Goal: Contribute content

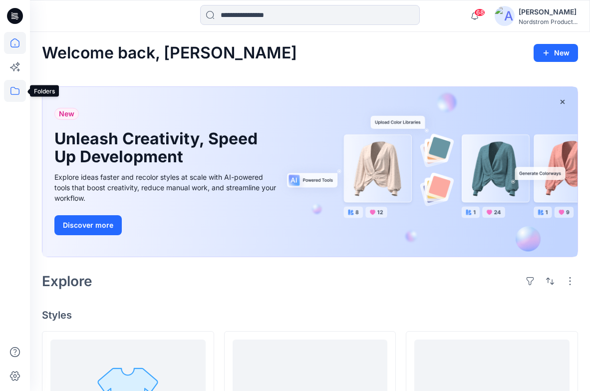
click at [13, 85] on icon at bounding box center [15, 91] width 22 height 22
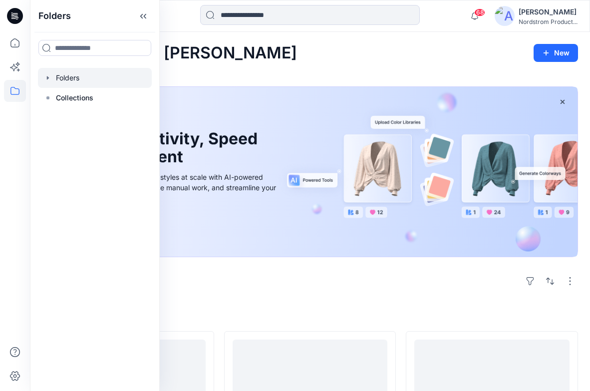
click at [47, 75] on icon "button" at bounding box center [48, 78] width 8 height 8
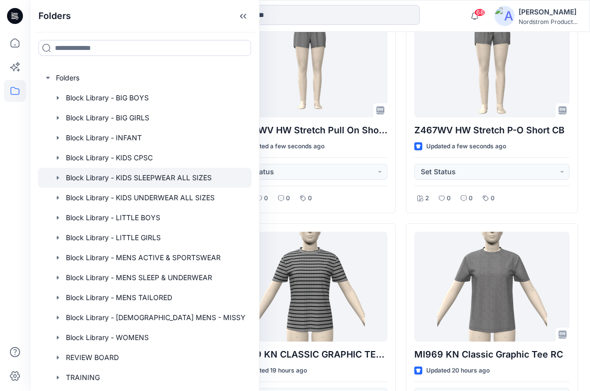
scroll to position [222, 0]
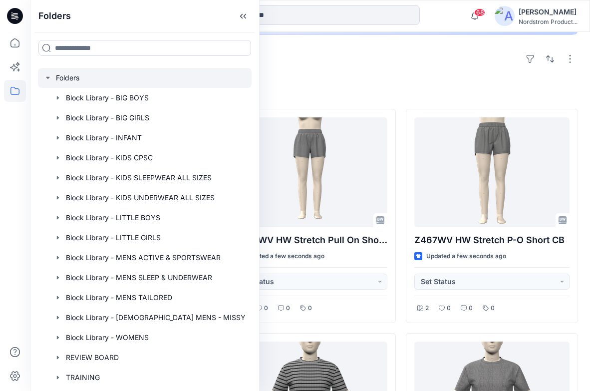
click at [44, 77] on div at bounding box center [145, 78] width 214 height 20
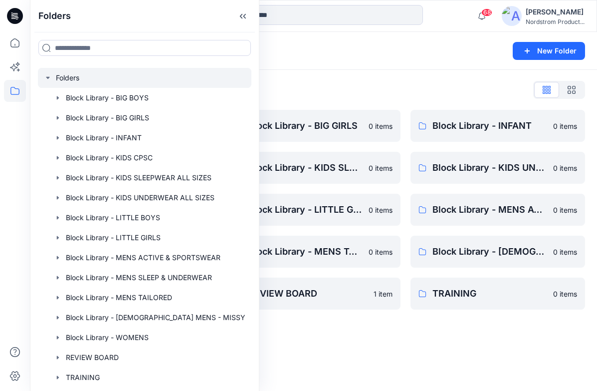
click at [417, 51] on div "Folders" at bounding box center [275, 51] width 466 height 14
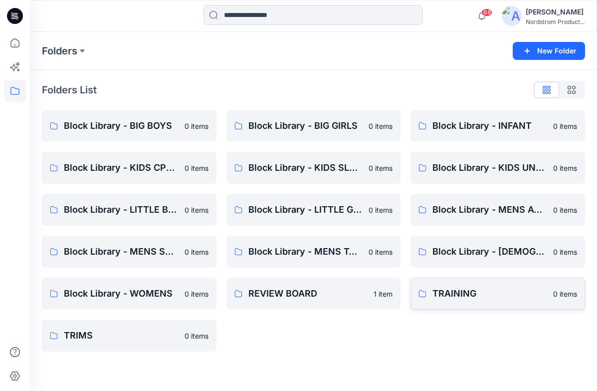
click at [456, 288] on p "TRAINING" at bounding box center [490, 294] width 115 height 14
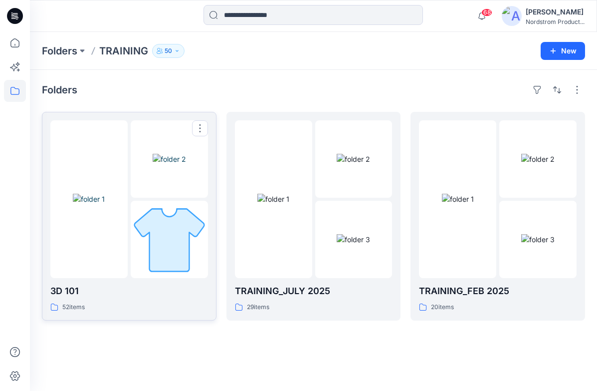
click at [116, 284] on p "3D 101" at bounding box center [129, 291] width 158 height 14
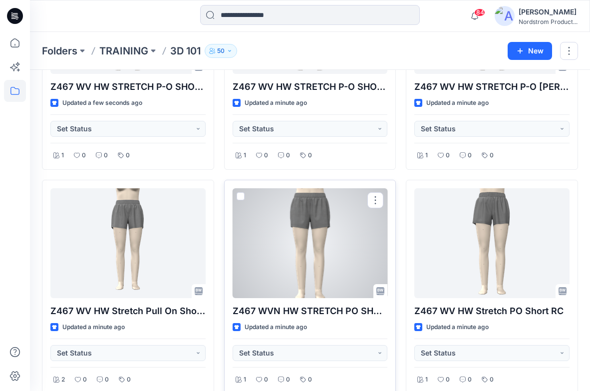
scroll to position [231, 0]
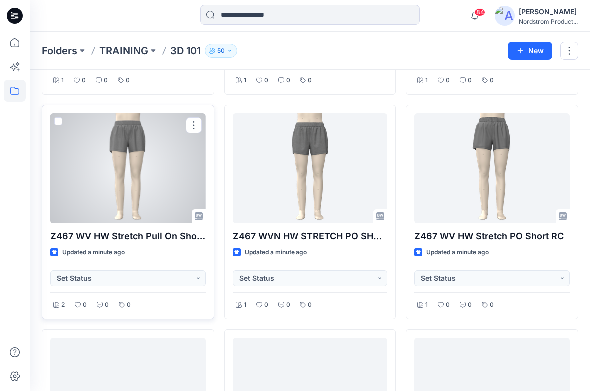
click at [135, 179] on div at bounding box center [127, 168] width 155 height 110
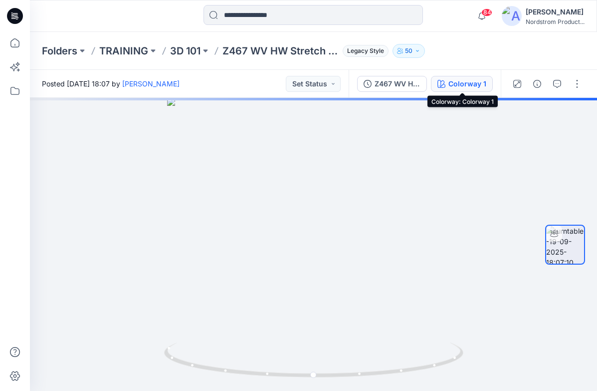
click at [478, 83] on div "Colorway 1" at bounding box center [468, 83] width 38 height 11
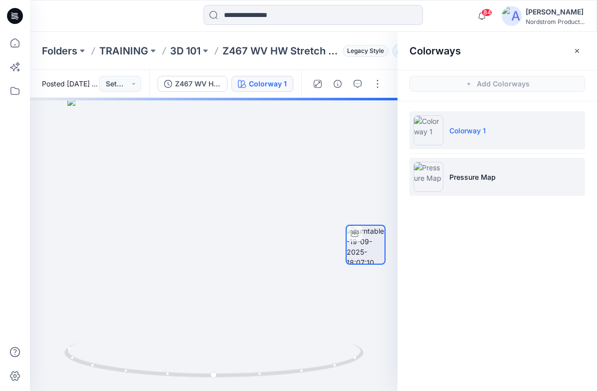
click at [485, 175] on p "Pressure Map" at bounding box center [473, 177] width 46 height 10
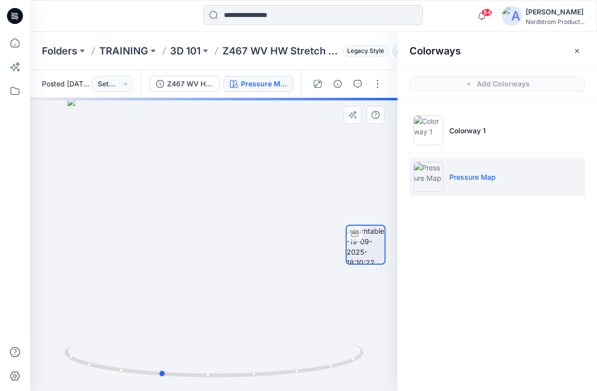
drag, startPoint x: 242, startPoint y: 176, endPoint x: 227, endPoint y: 177, distance: 15.0
click at [227, 177] on div at bounding box center [214, 244] width 368 height 293
drag, startPoint x: 242, startPoint y: 185, endPoint x: 155, endPoint y: 179, distance: 87.6
click at [157, 179] on div at bounding box center [214, 244] width 368 height 293
drag, startPoint x: 265, startPoint y: 178, endPoint x: 188, endPoint y: 177, distance: 76.9
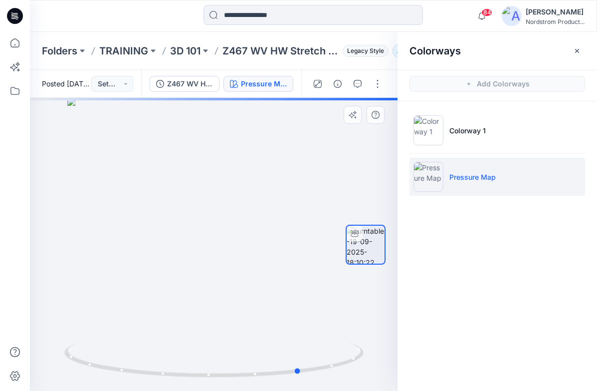
click at [189, 177] on div at bounding box center [214, 244] width 368 height 293
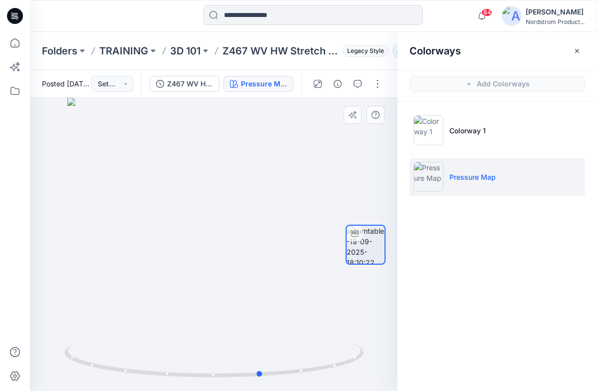
drag, startPoint x: 264, startPoint y: 177, endPoint x: 204, endPoint y: 173, distance: 59.5
click at [204, 173] on div at bounding box center [214, 244] width 368 height 293
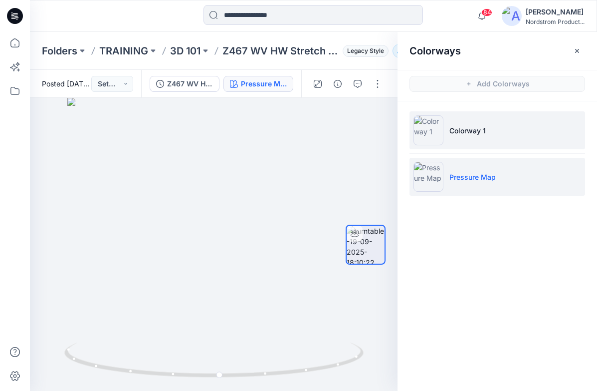
click at [475, 142] on li "Colorway 1" at bounding box center [498, 130] width 176 height 38
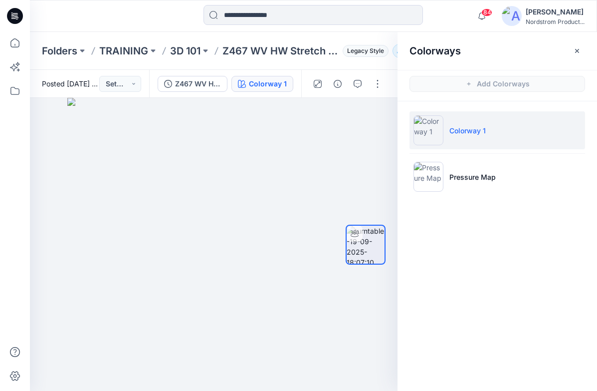
click at [464, 131] on p "Colorway 1" at bounding box center [468, 130] width 36 height 10
click at [428, 129] on img at bounding box center [429, 130] width 30 height 30
drag, startPoint x: 231, startPoint y: 178, endPoint x: 93, endPoint y: 179, distance: 138.3
click at [93, 179] on div at bounding box center [214, 244] width 368 height 293
drag, startPoint x: 252, startPoint y: 176, endPoint x: 82, endPoint y: 174, distance: 169.2
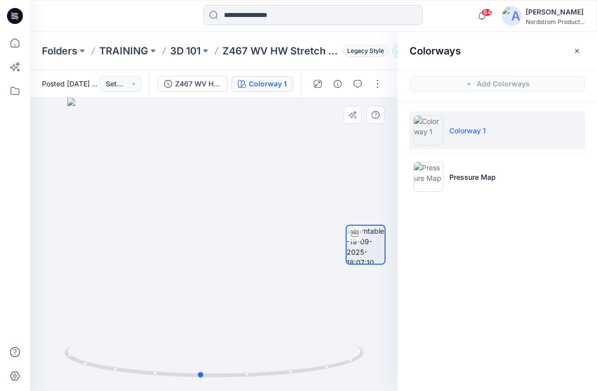
click at [82, 174] on div at bounding box center [214, 244] width 368 height 293
click at [576, 50] on icon "button" at bounding box center [578, 51] width 8 height 8
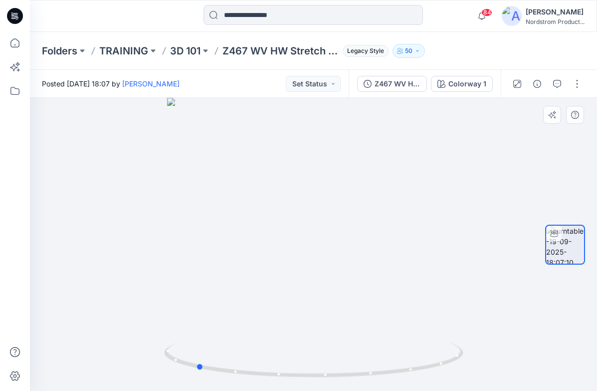
drag, startPoint x: 316, startPoint y: 229, endPoint x: 508, endPoint y: 203, distance: 193.5
click at [508, 203] on div at bounding box center [314, 244] width 568 height 293
drag, startPoint x: 331, startPoint y: 133, endPoint x: 337, endPoint y: 205, distance: 72.6
click at [336, 212] on img at bounding box center [314, 244] width 324 height 293
drag, startPoint x: 351, startPoint y: 197, endPoint x: 335, endPoint y: 235, distance: 41.4
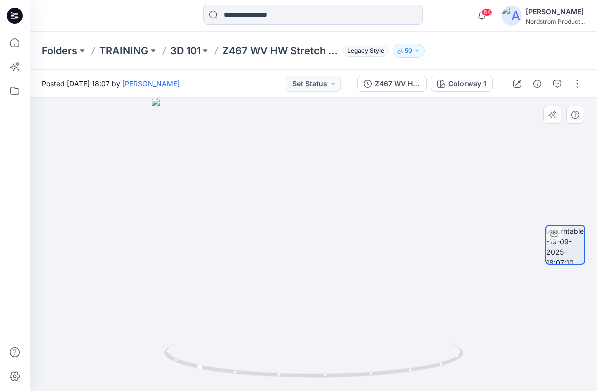
click at [334, 238] on img at bounding box center [314, 244] width 324 height 293
drag, startPoint x: 359, startPoint y: 210, endPoint x: 241, endPoint y: 208, distance: 118.3
click at [241, 208] on img at bounding box center [314, 244] width 324 height 294
drag, startPoint x: 323, startPoint y: 192, endPoint x: 222, endPoint y: 198, distance: 102.0
click at [222, 198] on img at bounding box center [314, 242] width 324 height 295
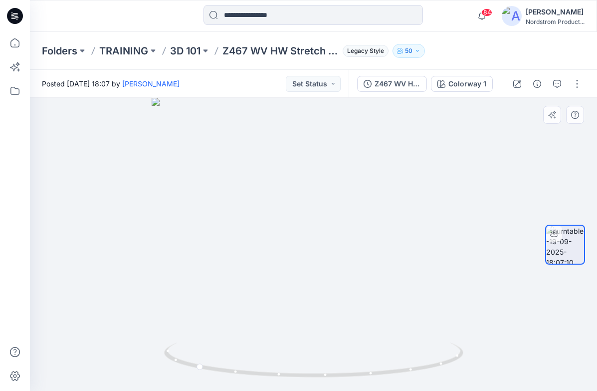
drag, startPoint x: 354, startPoint y: 274, endPoint x: 248, endPoint y: 300, distance: 109.0
click at [240, 302] on img at bounding box center [314, 244] width 324 height 293
drag, startPoint x: 290, startPoint y: 372, endPoint x: 430, endPoint y: 367, distance: 140.4
click at [430, 367] on icon at bounding box center [315, 360] width 302 height 37
click at [345, 366] on icon at bounding box center [315, 360] width 302 height 37
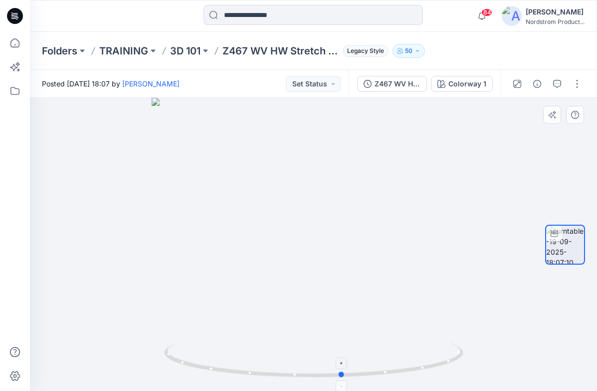
drag, startPoint x: 345, startPoint y: 364, endPoint x: 342, endPoint y: 353, distance: 11.4
click at [342, 353] on icon at bounding box center [315, 360] width 302 height 37
drag, startPoint x: 391, startPoint y: 256, endPoint x: 357, endPoint y: 205, distance: 60.9
click at [386, 256] on img at bounding box center [314, 244] width 324 height 293
drag, startPoint x: 354, startPoint y: 194, endPoint x: 283, endPoint y: 191, distance: 71.9
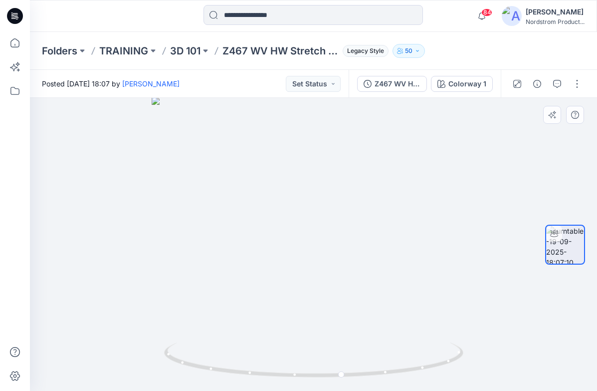
click at [276, 192] on img at bounding box center [314, 244] width 324 height 294
drag, startPoint x: 309, startPoint y: 210, endPoint x: 256, endPoint y: 214, distance: 53.1
click at [254, 212] on img at bounding box center [314, 244] width 324 height 293
drag, startPoint x: 341, startPoint y: 374, endPoint x: 599, endPoint y: 307, distance: 266.5
click at [597, 307] on html "84 Notifications Faith Wang shared Z467 WV HW STRETCH P-O SHORT in 3D 101 (Unkn…" at bounding box center [298, 195] width 597 height 391
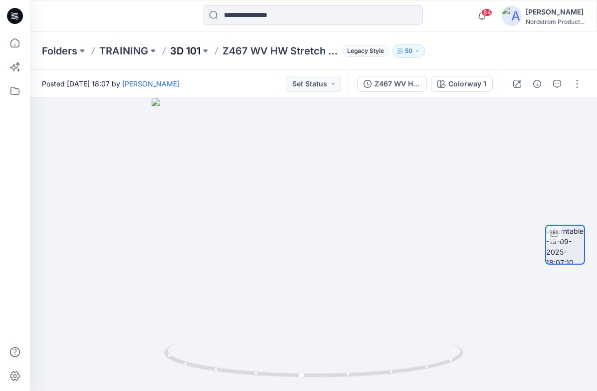
click at [192, 51] on p "3D 101" at bounding box center [185, 51] width 30 height 14
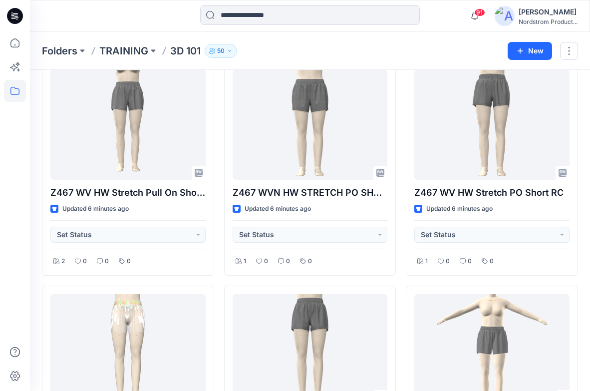
scroll to position [126, 0]
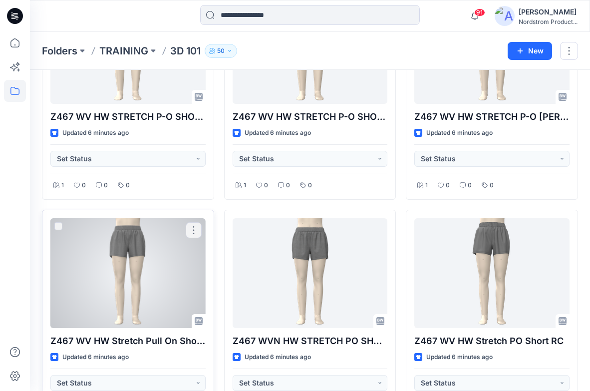
click at [150, 255] on div at bounding box center [127, 273] width 155 height 110
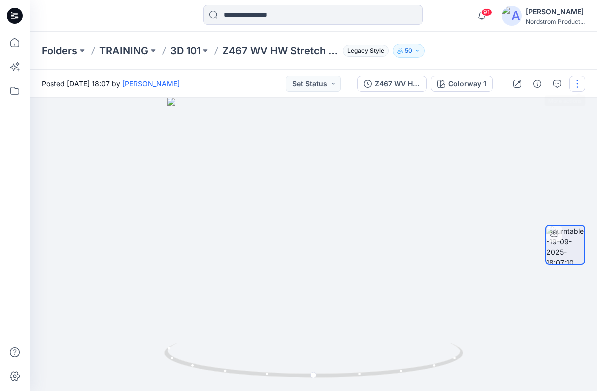
click at [578, 85] on button "button" at bounding box center [578, 84] width 16 height 16
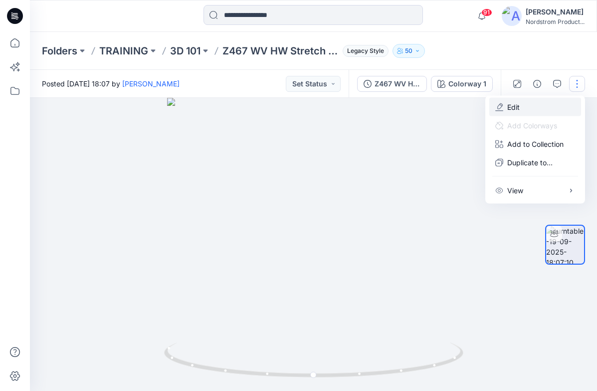
click at [514, 105] on p "Edit" at bounding box center [514, 107] width 12 height 10
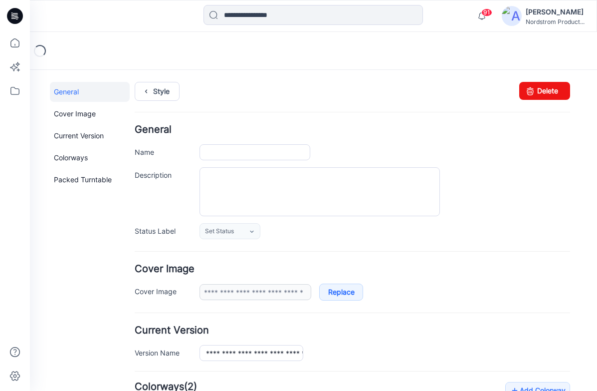
type input "**********"
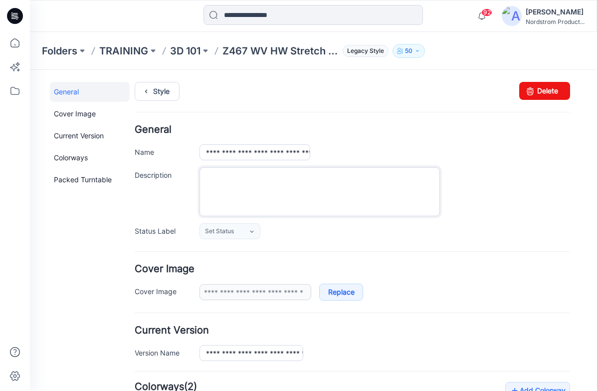
click at [279, 182] on textarea "Description" at bounding box center [320, 191] width 241 height 49
paste textarea "**********"
type textarea "**********"
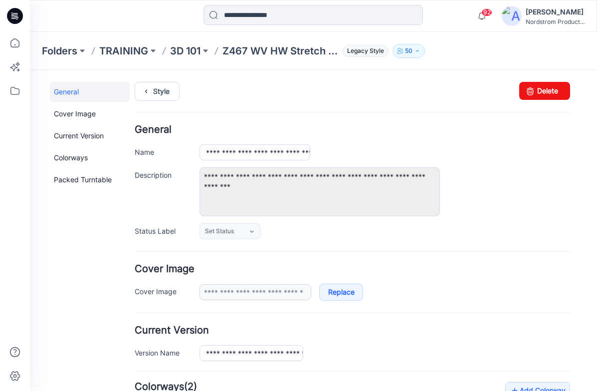
click at [481, 197] on div "**********" at bounding box center [385, 191] width 371 height 49
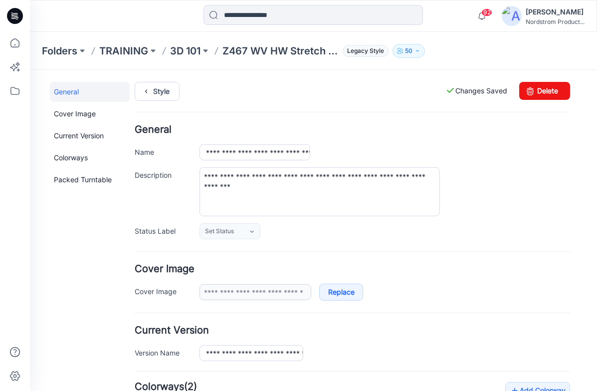
click at [497, 176] on div "**********" at bounding box center [385, 191] width 371 height 49
click at [508, 215] on div "**********" at bounding box center [385, 191] width 371 height 49
click at [489, 180] on div "**********" at bounding box center [385, 191] width 371 height 49
click at [166, 92] on link "Style" at bounding box center [157, 91] width 45 height 19
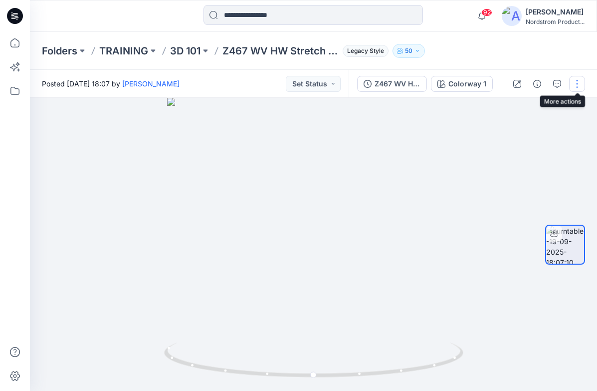
click at [578, 88] on button "button" at bounding box center [578, 84] width 16 height 16
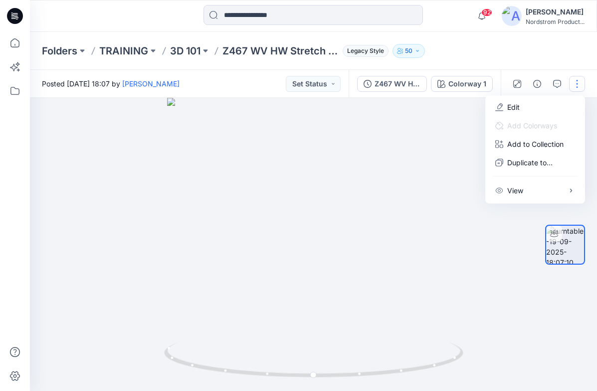
click at [578, 87] on button "button" at bounding box center [578, 84] width 16 height 16
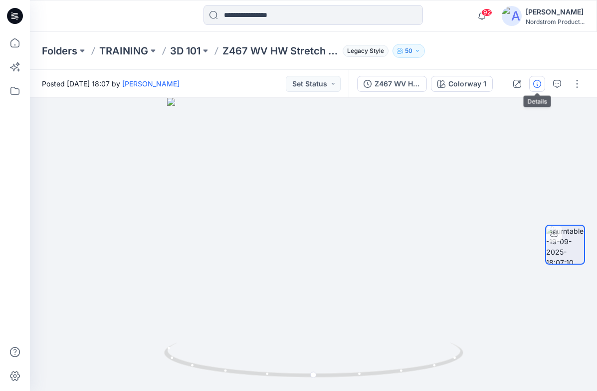
click at [540, 86] on icon "button" at bounding box center [538, 84] width 8 height 8
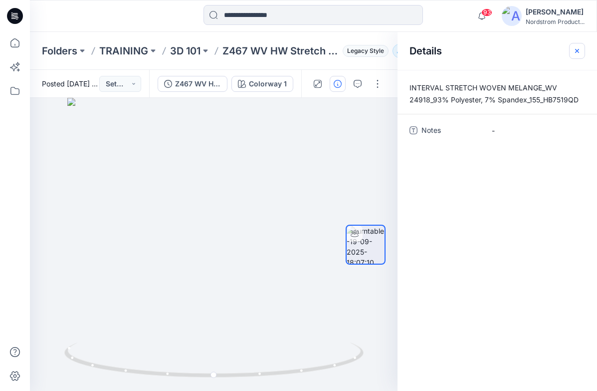
click at [578, 53] on icon "button" at bounding box center [578, 51] width 8 height 8
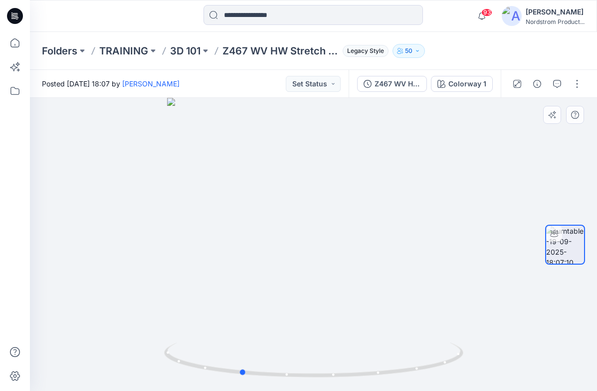
drag, startPoint x: 292, startPoint y: 196, endPoint x: 243, endPoint y: 196, distance: 49.9
click at [243, 196] on div at bounding box center [314, 244] width 568 height 293
drag, startPoint x: 329, startPoint y: 186, endPoint x: 255, endPoint y: 184, distance: 74.9
click at [254, 184] on div at bounding box center [314, 244] width 568 height 293
drag, startPoint x: 313, startPoint y: 183, endPoint x: 265, endPoint y: 182, distance: 48.9
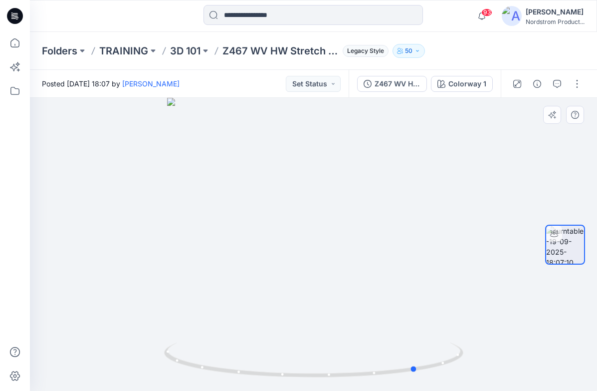
click at [265, 182] on div at bounding box center [314, 244] width 568 height 293
drag, startPoint x: 339, startPoint y: 179, endPoint x: 299, endPoint y: 181, distance: 40.0
click at [299, 181] on div at bounding box center [314, 244] width 568 height 293
click at [463, 87] on div "Colorway 1" at bounding box center [468, 83] width 38 height 11
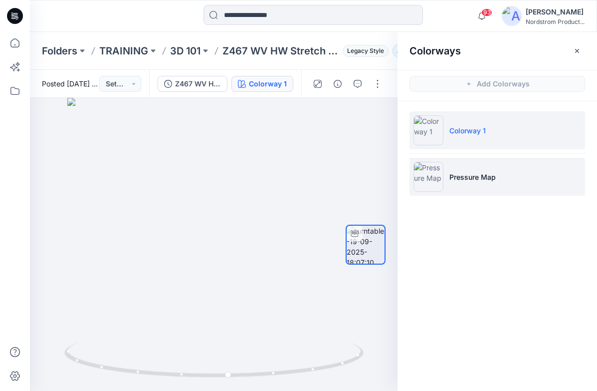
click at [474, 177] on p "Pressure Map" at bounding box center [473, 177] width 46 height 10
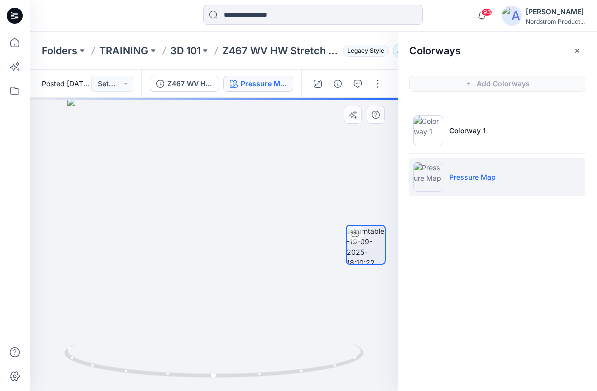
click at [368, 185] on div at bounding box center [366, 244] width 40 height 171
click at [577, 50] on icon "button" at bounding box center [578, 50] width 4 height 4
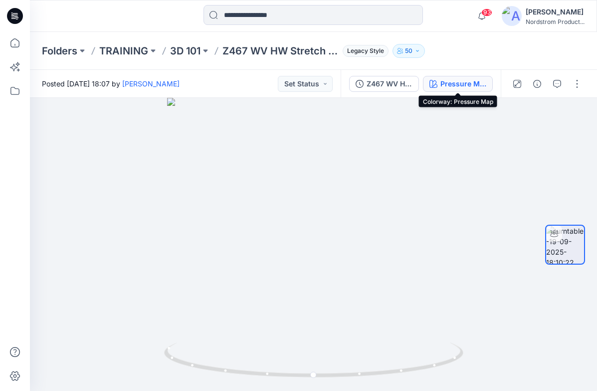
click at [463, 88] on div "Pressure Map" at bounding box center [464, 83] width 46 height 11
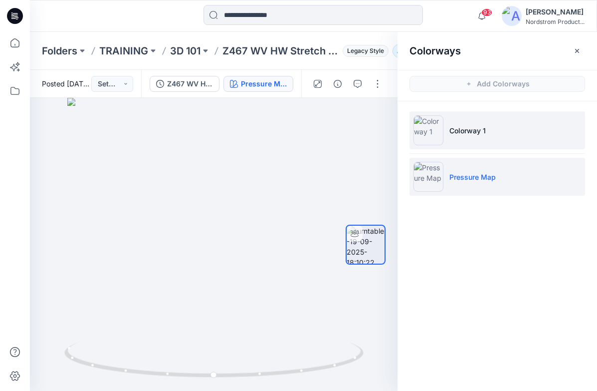
click at [472, 129] on p "Colorway 1" at bounding box center [468, 130] width 36 height 10
click at [482, 183] on li "Pressure Map" at bounding box center [498, 177] width 176 height 38
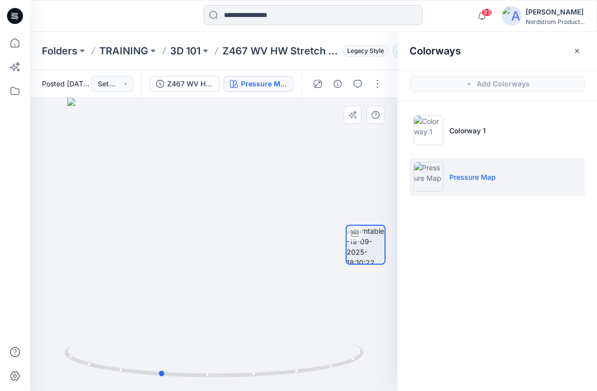
drag, startPoint x: 264, startPoint y: 184, endPoint x: 165, endPoint y: 187, distance: 98.9
click at [170, 188] on div at bounding box center [214, 244] width 368 height 293
drag, startPoint x: 236, startPoint y: 182, endPoint x: 183, endPoint y: 177, distance: 52.6
click at [184, 177] on div at bounding box center [214, 244] width 368 height 293
drag, startPoint x: 245, startPoint y: 177, endPoint x: 175, endPoint y: 173, distance: 70.5
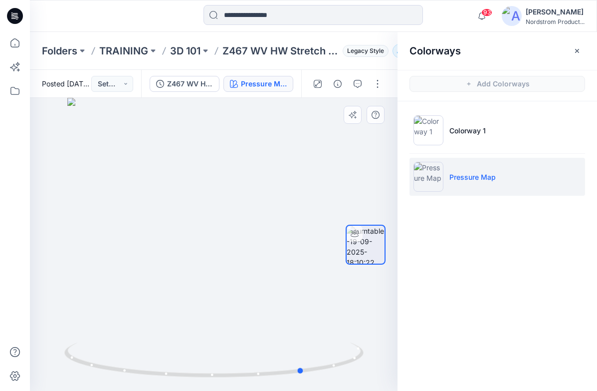
click at [175, 173] on div at bounding box center [214, 244] width 368 height 293
drag, startPoint x: 248, startPoint y: 173, endPoint x: 228, endPoint y: 174, distance: 20.5
click at [228, 174] on div at bounding box center [214, 244] width 368 height 293
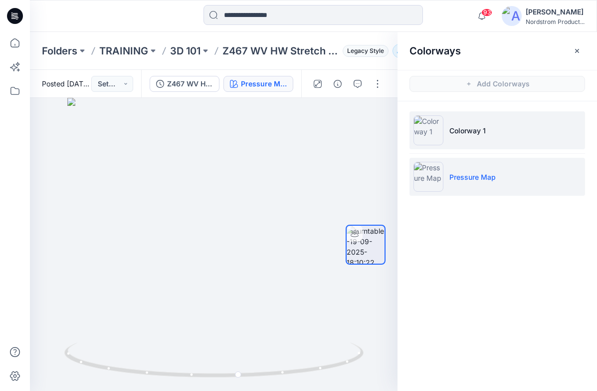
click at [474, 130] on p "Colorway 1" at bounding box center [468, 130] width 36 height 10
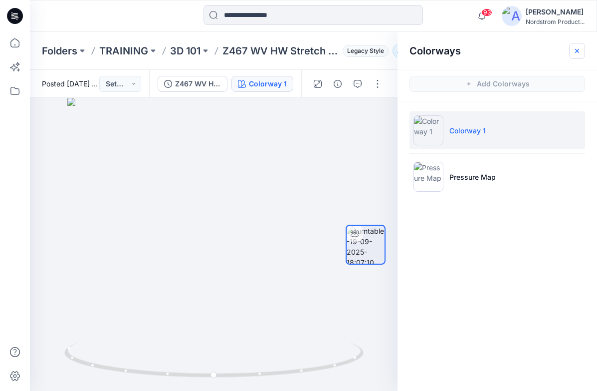
click at [582, 46] on button "button" at bounding box center [578, 51] width 16 height 16
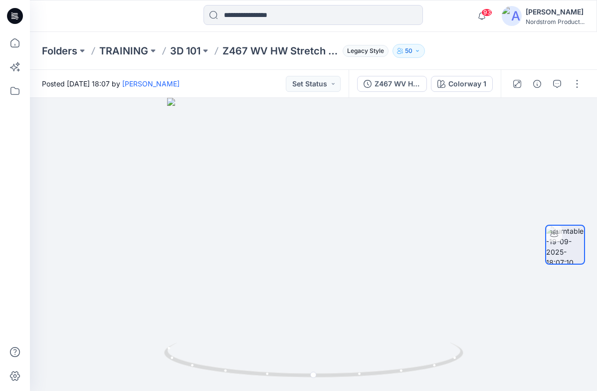
click at [475, 52] on div "Folders TRAINING 3D 101 Z467 WV HW Stretch Pull On Short IH Legacy Style 50" at bounding box center [275, 51] width 466 height 14
